Goal: Task Accomplishment & Management: Use online tool/utility

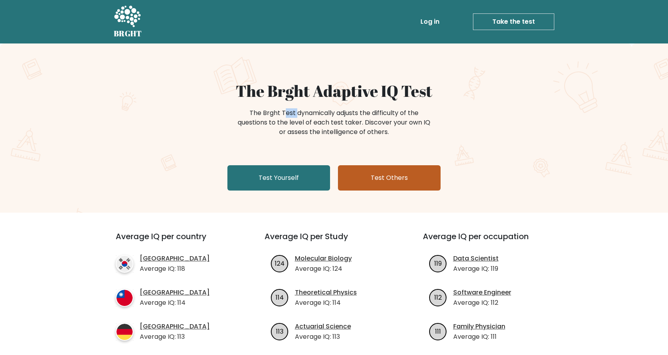
click at [383, 173] on link "Test Others" at bounding box center [389, 177] width 103 height 25
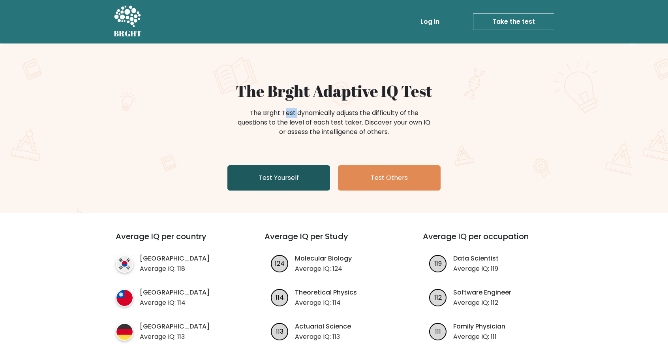
click at [290, 188] on link "Test Yourself" at bounding box center [278, 177] width 103 height 25
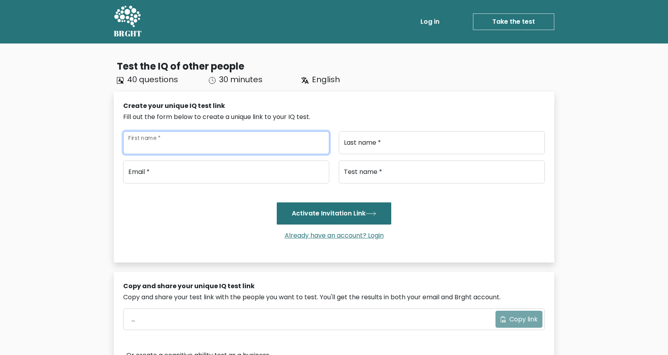
click at [248, 138] on input "First name *" at bounding box center [226, 142] width 206 height 23
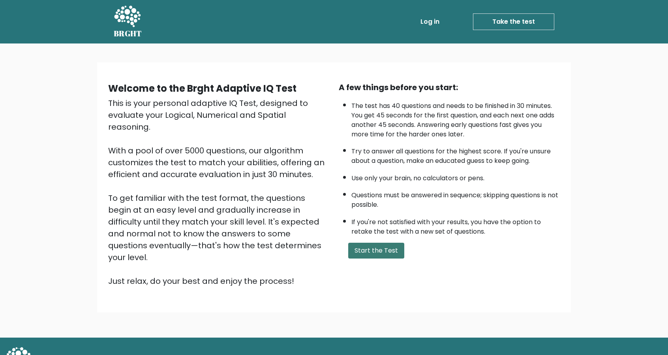
click at [374, 250] on button "Start the Test" at bounding box center [376, 250] width 56 height 16
click at [381, 246] on button "Start the Test" at bounding box center [376, 250] width 56 height 16
